Goal: Information Seeking & Learning: Find specific fact

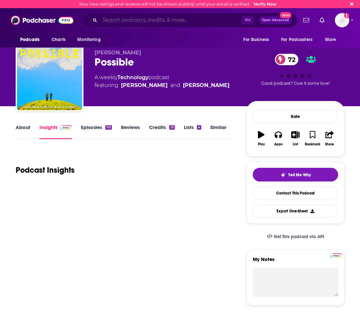
click at [118, 22] on input "Search podcasts, credits, & more..." at bounding box center [171, 20] width 142 height 10
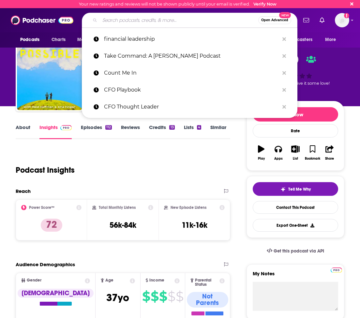
paste input "This Week in Tech podcast"
type input "This Week in Tech podcast"
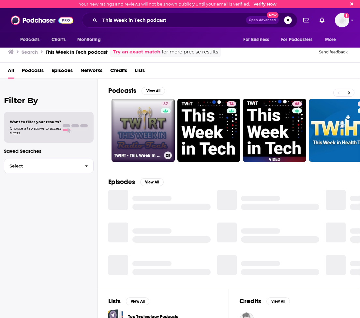
click at [150, 125] on link "37 TWiRT - This Week in Radio Tech - Podcast" at bounding box center [143, 130] width 63 height 63
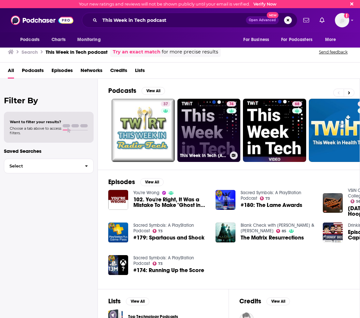
click at [220, 139] on link "74 This Week in Tech (Audio)" at bounding box center [208, 130] width 63 height 63
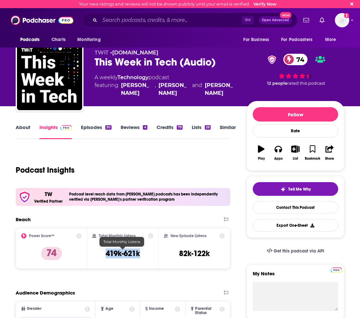
drag, startPoint x: 143, startPoint y: 253, endPoint x: 106, endPoint y: 254, distance: 37.2
click at [106, 254] on div "Total Monthly Listens 419k-621k" at bounding box center [122, 249] width 61 height 30
copy h3 "419k-621k"
